Goal: Task Accomplishment & Management: Complete application form

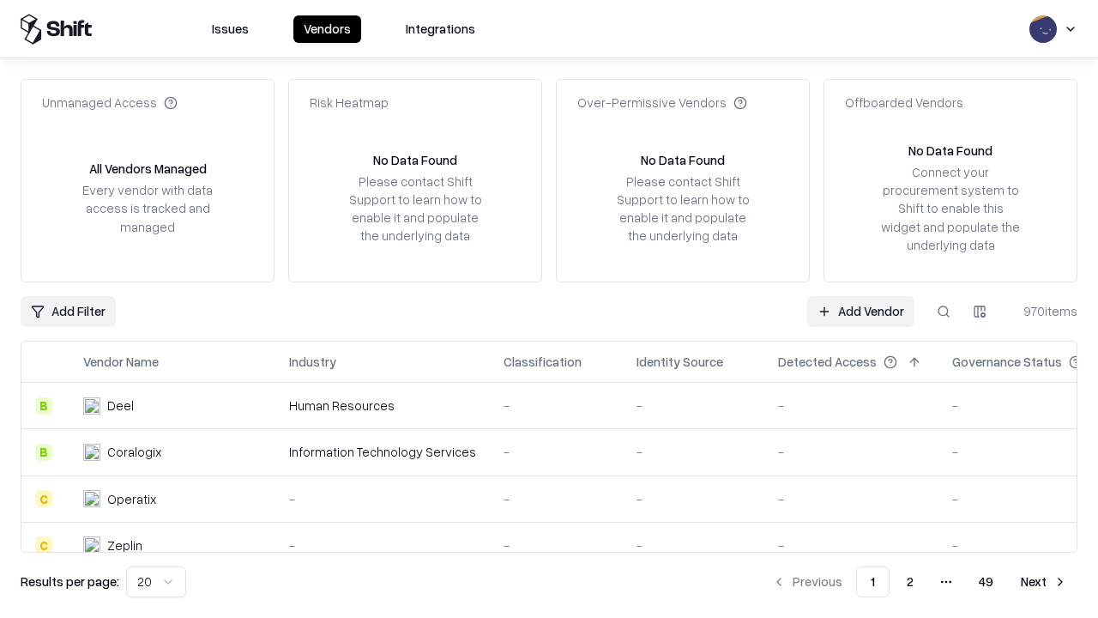
click at [861, 311] on link "Add Vendor" at bounding box center [860, 311] width 107 height 31
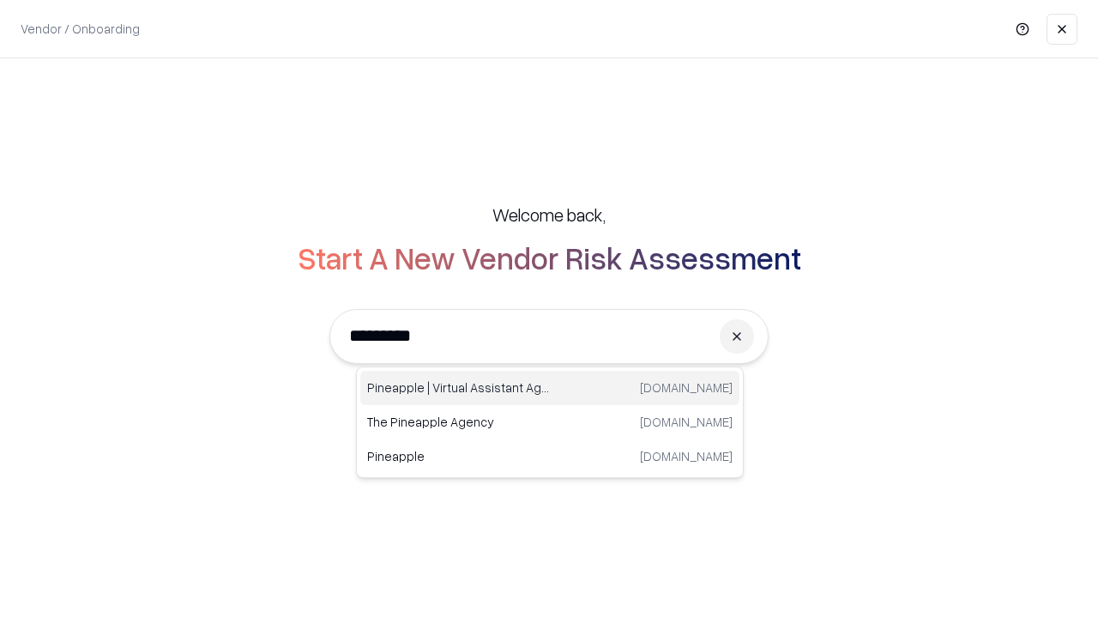
click at [550, 388] on div "Pineapple | Virtual Assistant Agency [DOMAIN_NAME]" at bounding box center [549, 388] width 379 height 34
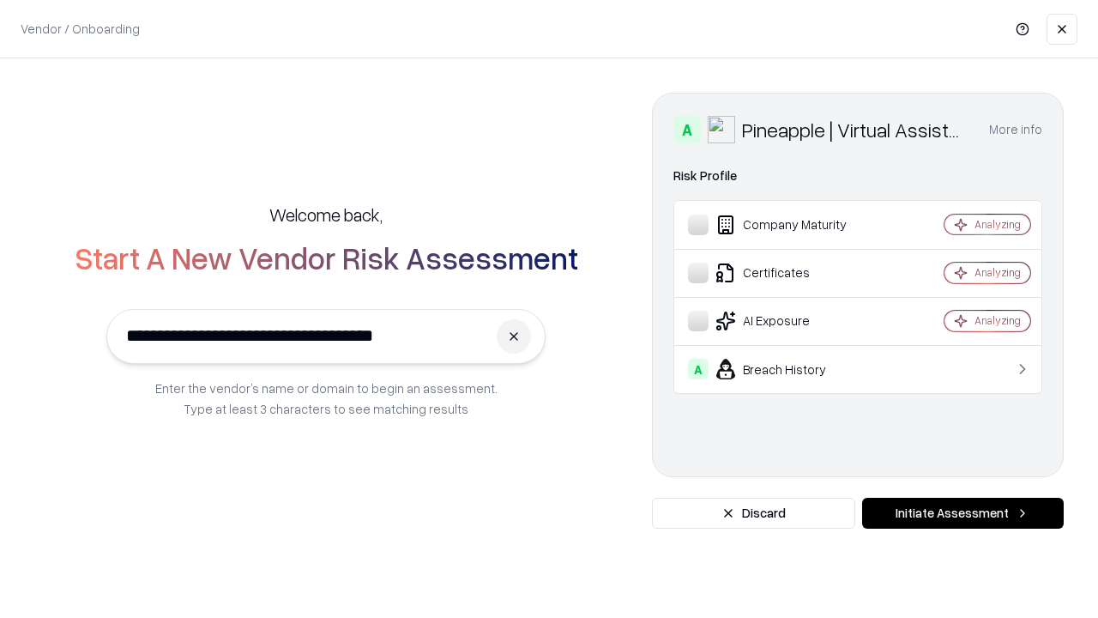
type input "**********"
click at [963, 513] on button "Initiate Assessment" at bounding box center [963, 513] width 202 height 31
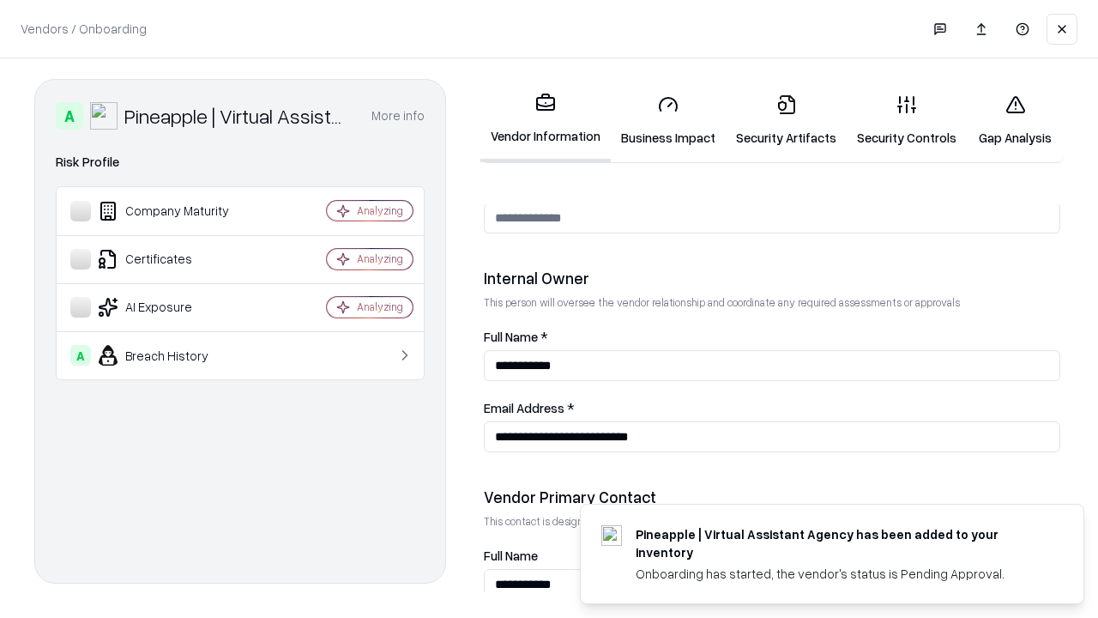
scroll to position [889, 0]
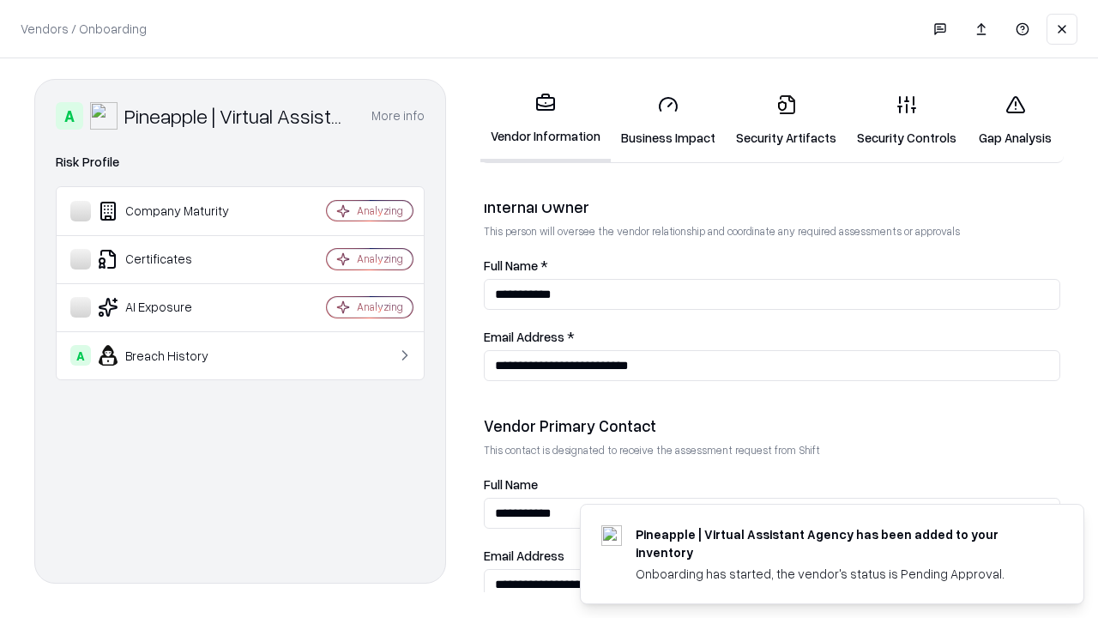
click at [668, 120] on link "Business Impact" at bounding box center [668, 121] width 115 height 80
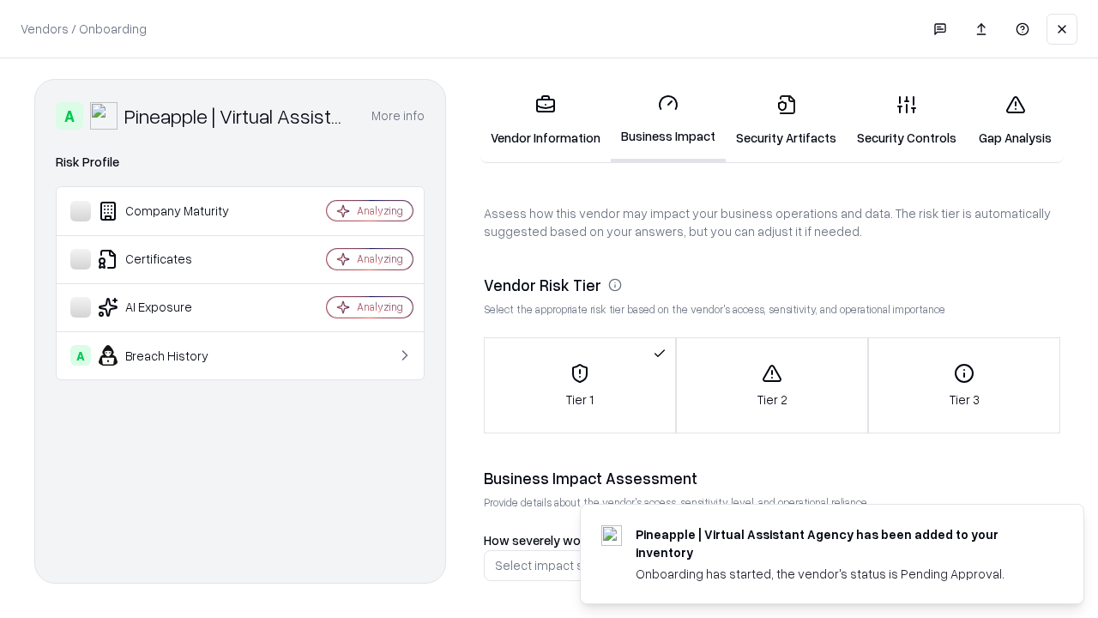
click at [1015, 120] on link "Gap Analysis" at bounding box center [1015, 121] width 97 height 80
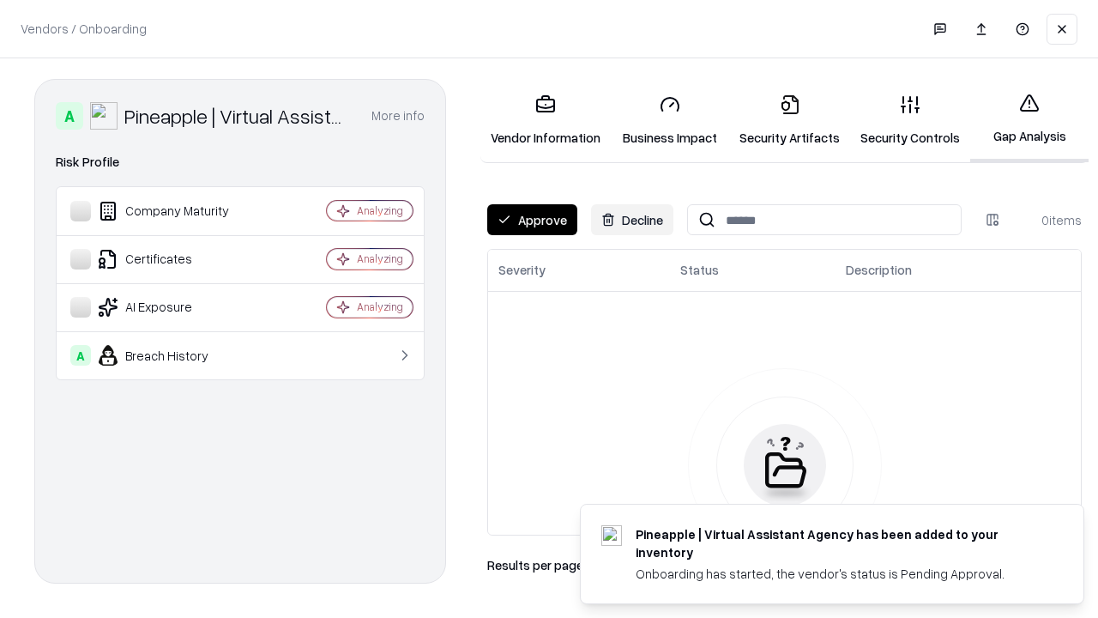
click at [532, 220] on button "Approve" at bounding box center [532, 219] width 90 height 31
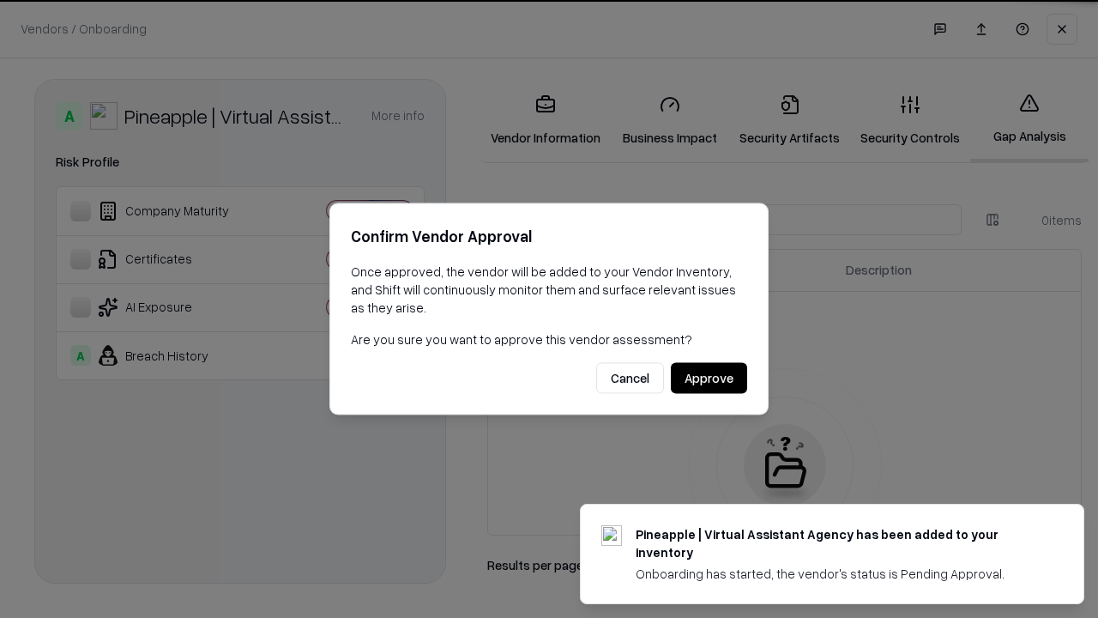
click at [709, 378] on button "Approve" at bounding box center [709, 378] width 76 height 31
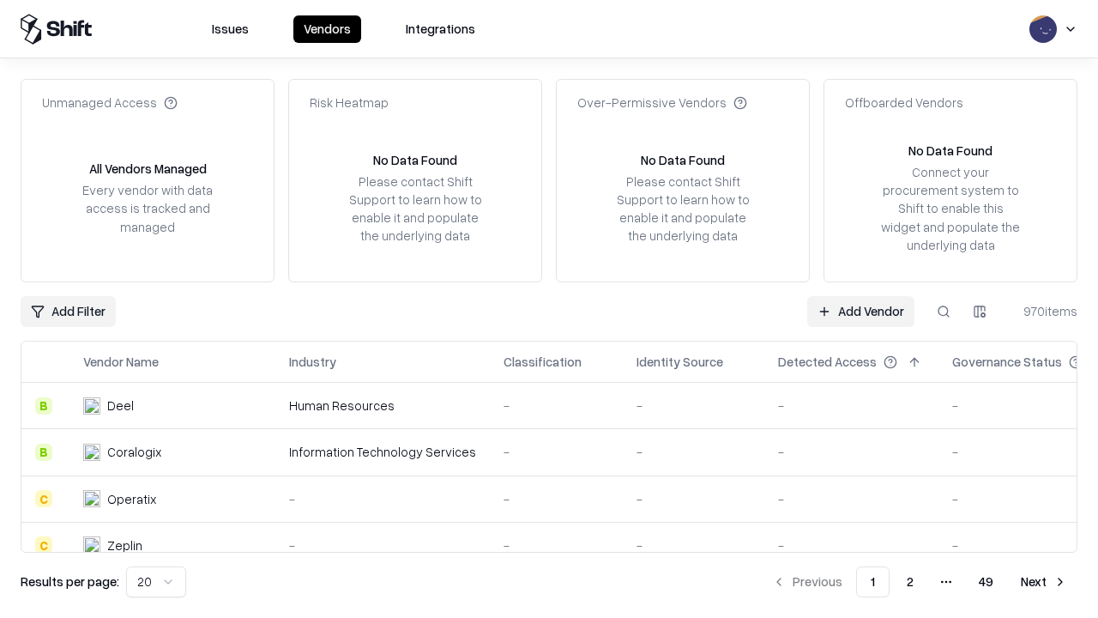
type input "**********"
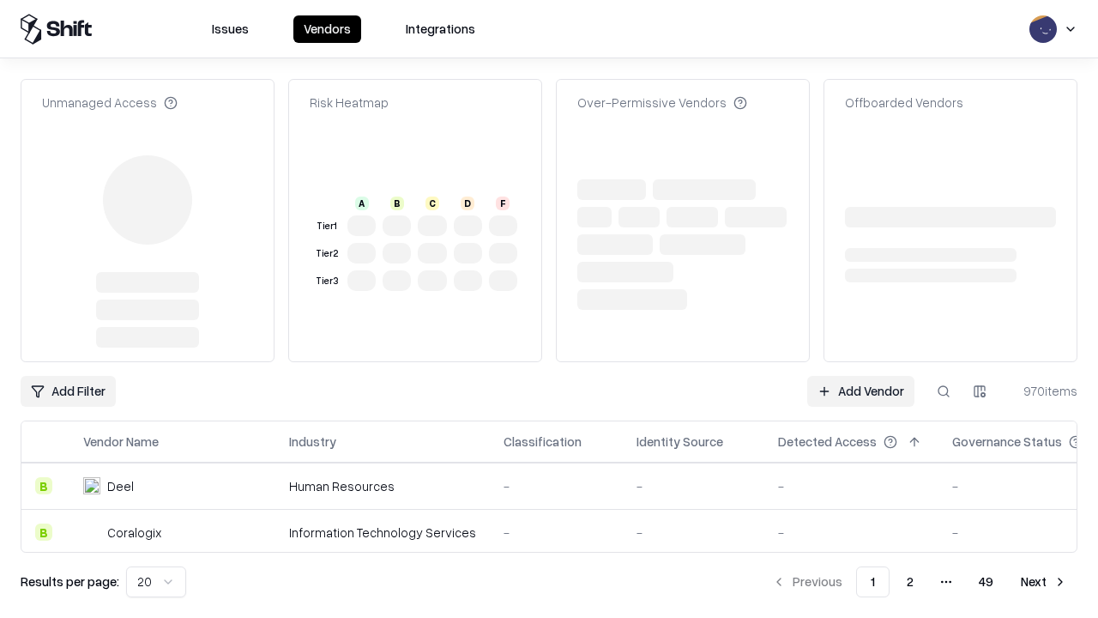
click at [861, 376] on link "Add Vendor" at bounding box center [860, 391] width 107 height 31
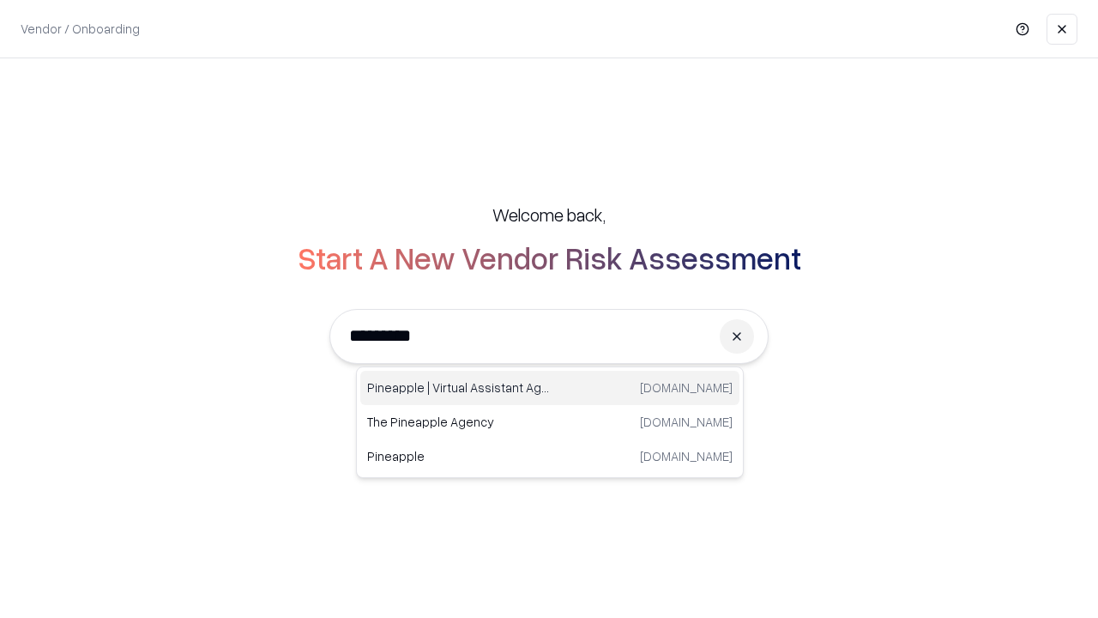
click at [550, 388] on div "Pineapple | Virtual Assistant Agency [DOMAIN_NAME]" at bounding box center [549, 388] width 379 height 34
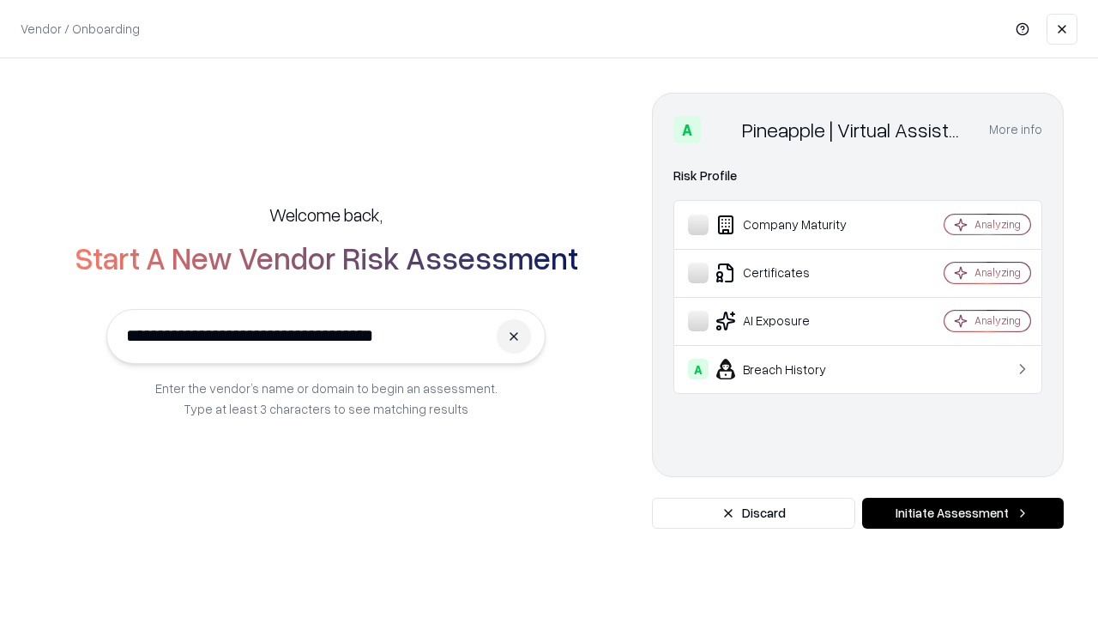
type input "**********"
click at [963, 513] on button "Initiate Assessment" at bounding box center [963, 513] width 202 height 31
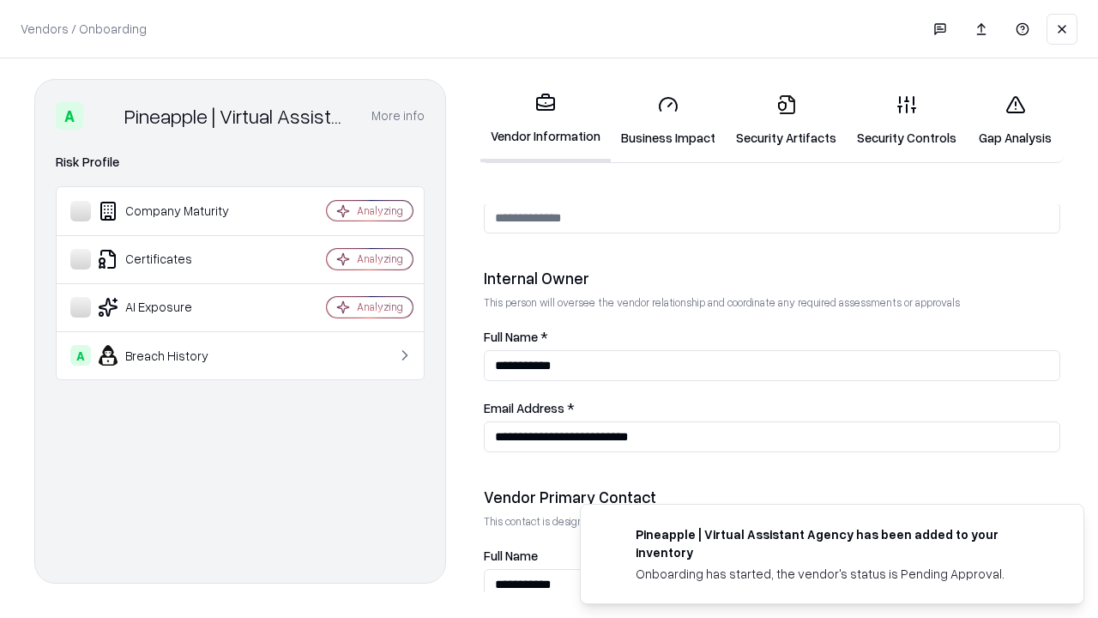
scroll to position [889, 0]
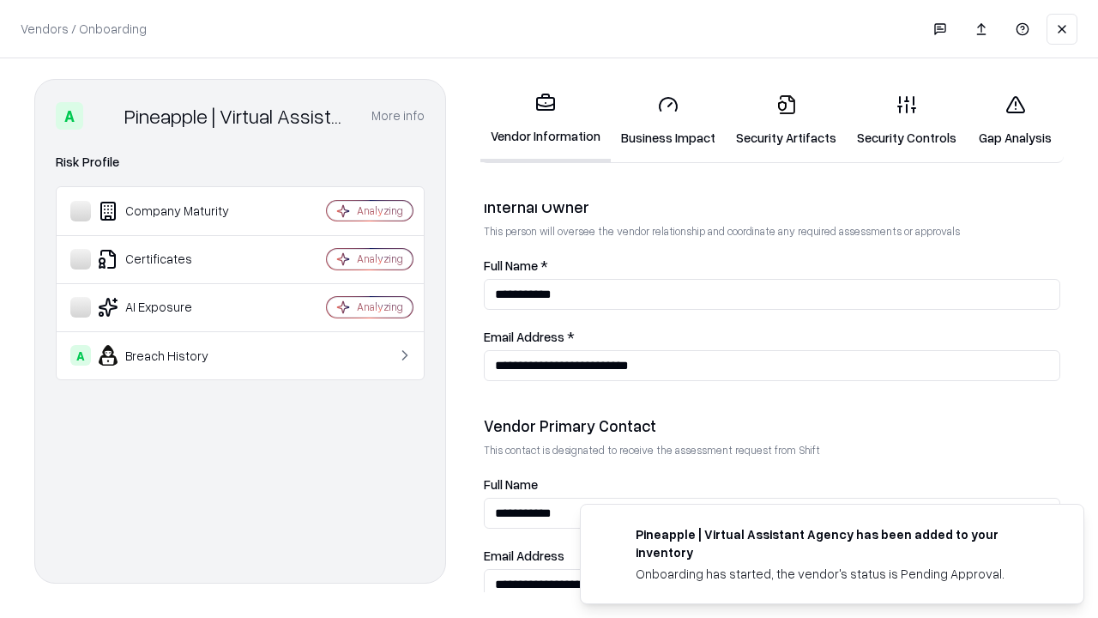
click at [1015, 120] on link "Gap Analysis" at bounding box center [1015, 121] width 97 height 80
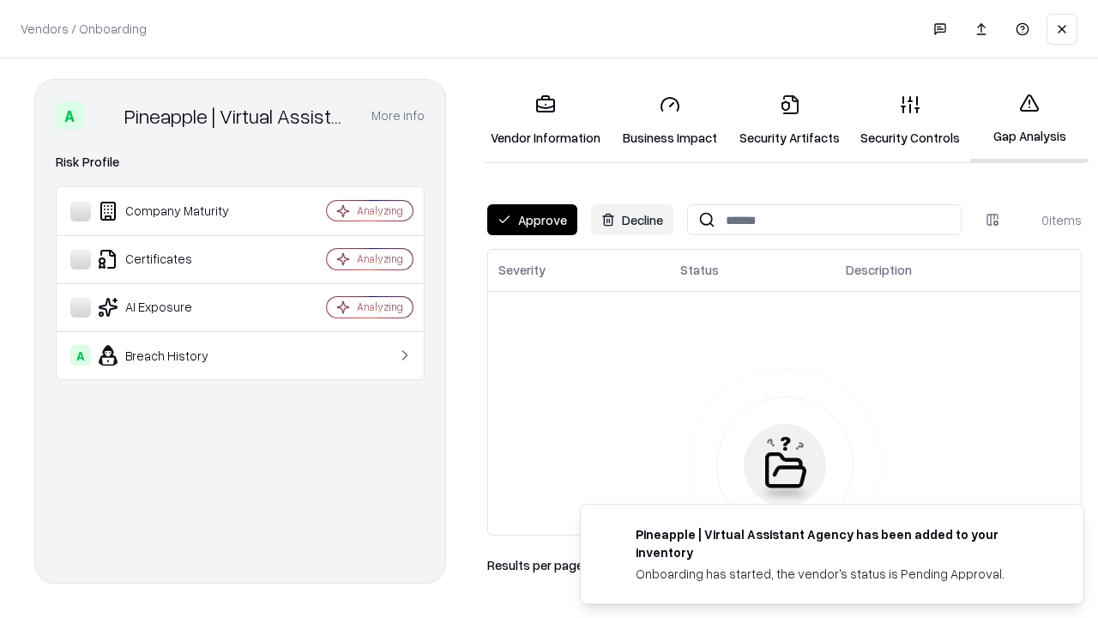
click at [532, 220] on button "Approve" at bounding box center [532, 219] width 90 height 31
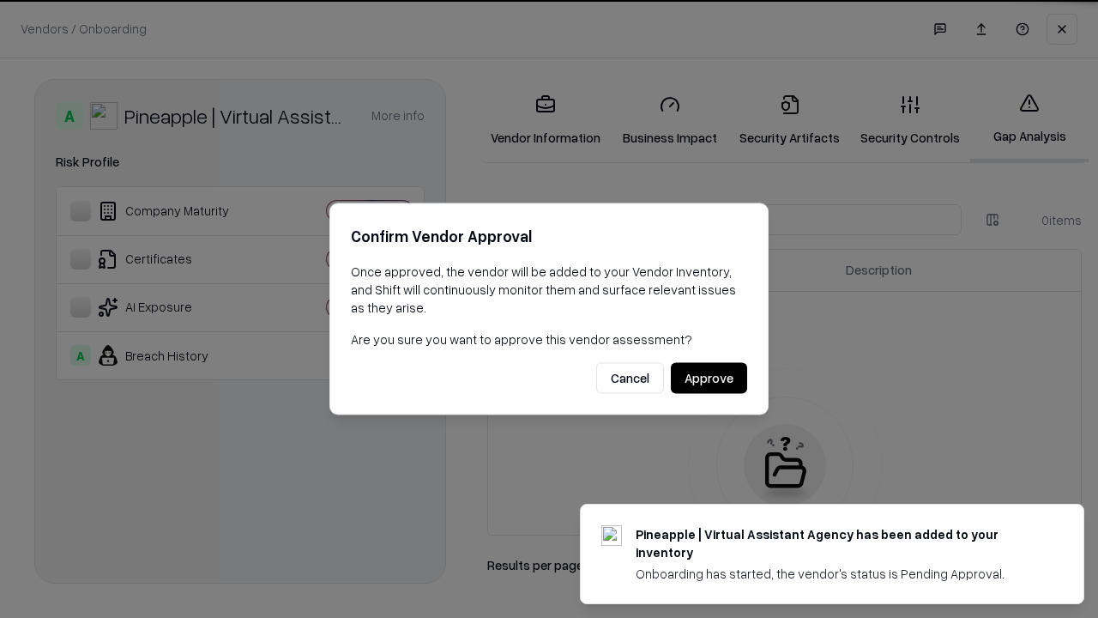
click at [709, 378] on button "Approve" at bounding box center [709, 378] width 76 height 31
